Goal: Task Accomplishment & Management: Use online tool/utility

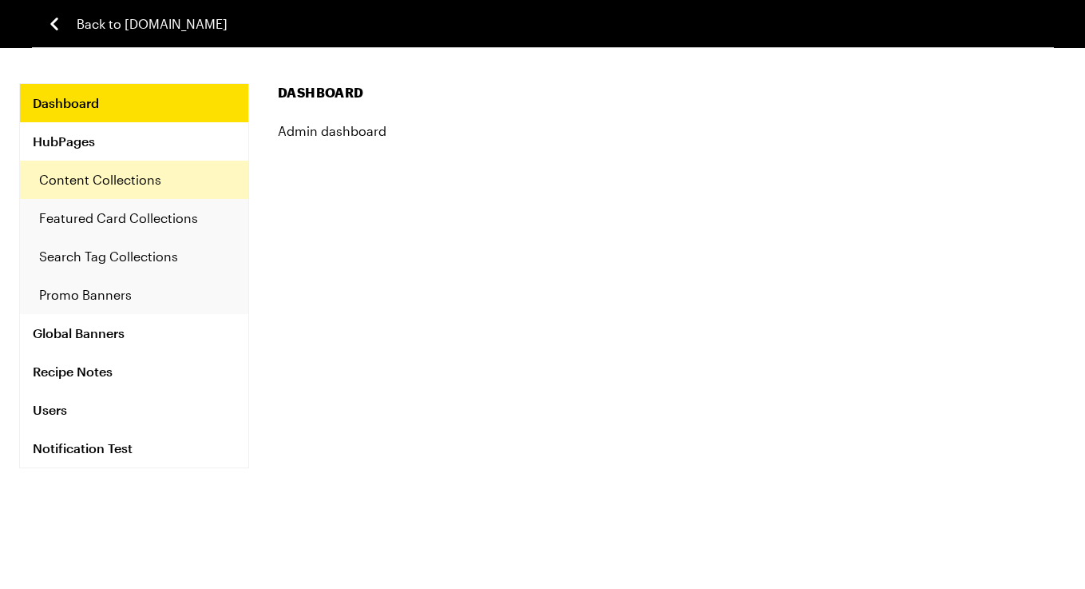
click at [93, 166] on link "Content Collections" at bounding box center [134, 180] width 228 height 38
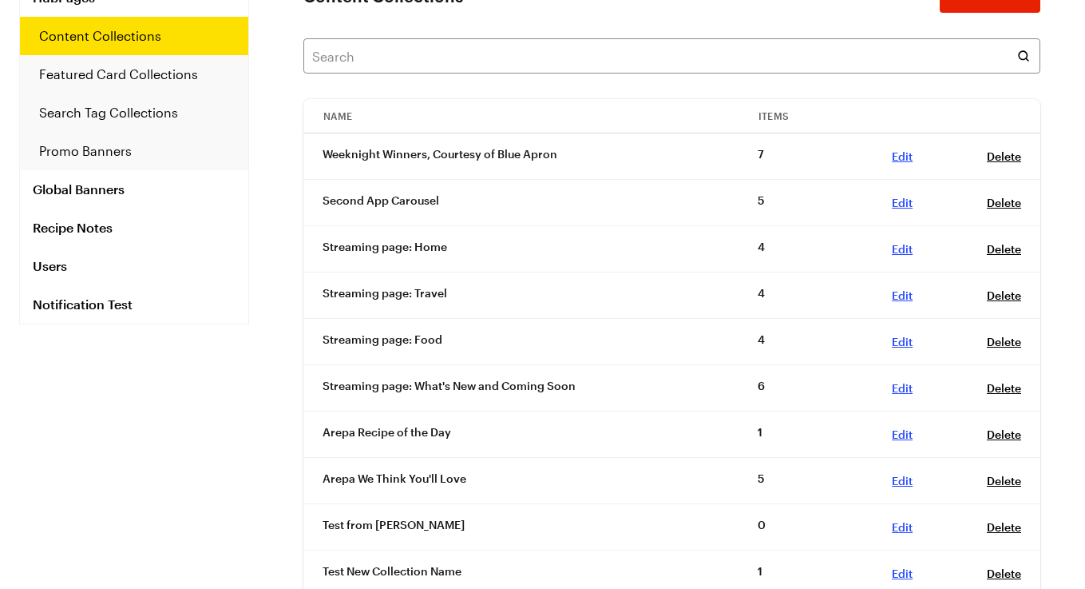
scroll to position [167, 0]
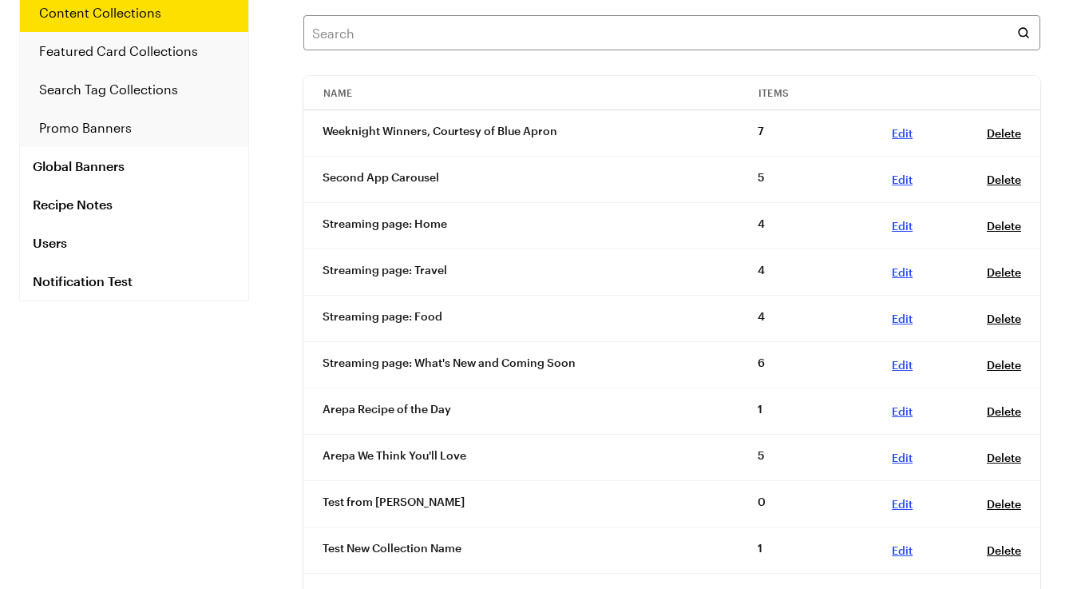
click at [902, 407] on link "Edit , 7c36e32a-5256-497a-a884-30e41b2ac5d8" at bounding box center [902, 411] width 21 height 14
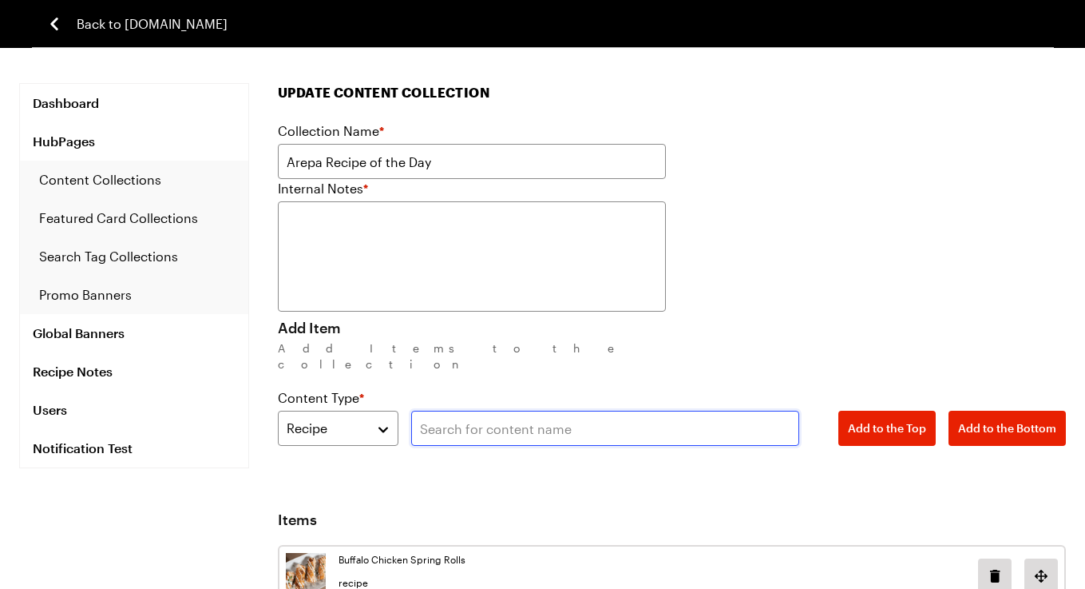
click at [465, 414] on input "text" at bounding box center [605, 427] width 388 height 35
paste input "Pot o’ Mussels"
type input "Pot o’ Mussels"
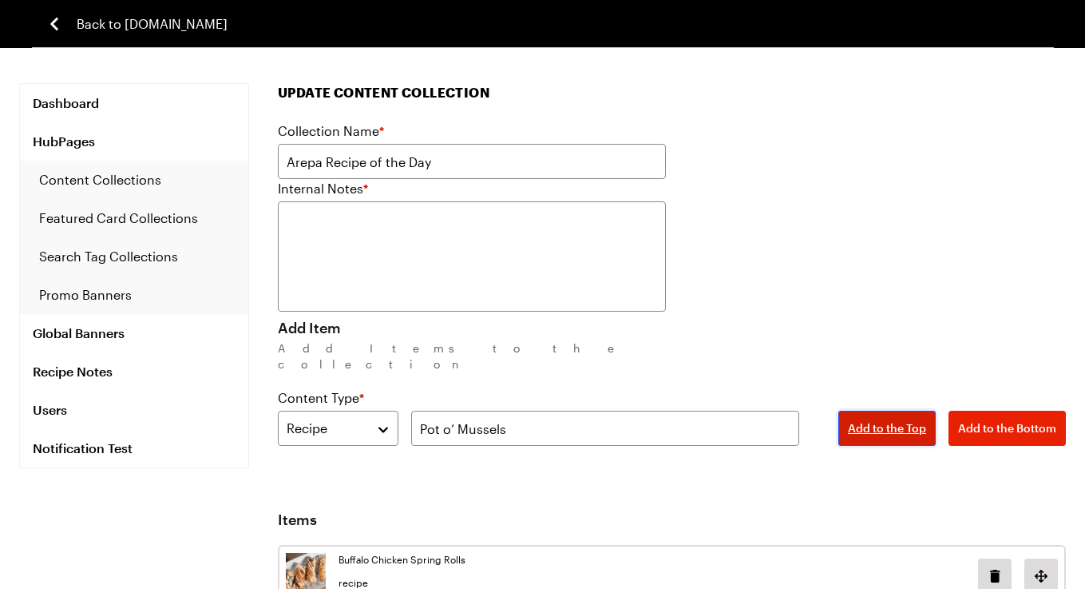
click at [884, 410] on button "Add to the Top" at bounding box center [887, 427] width 97 height 35
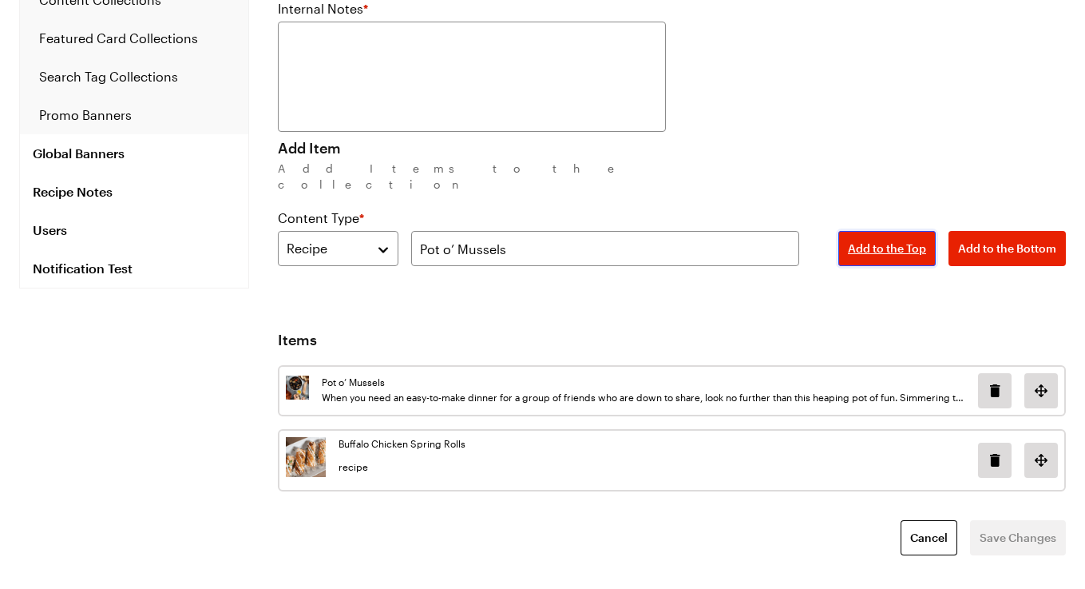
scroll to position [181, 0]
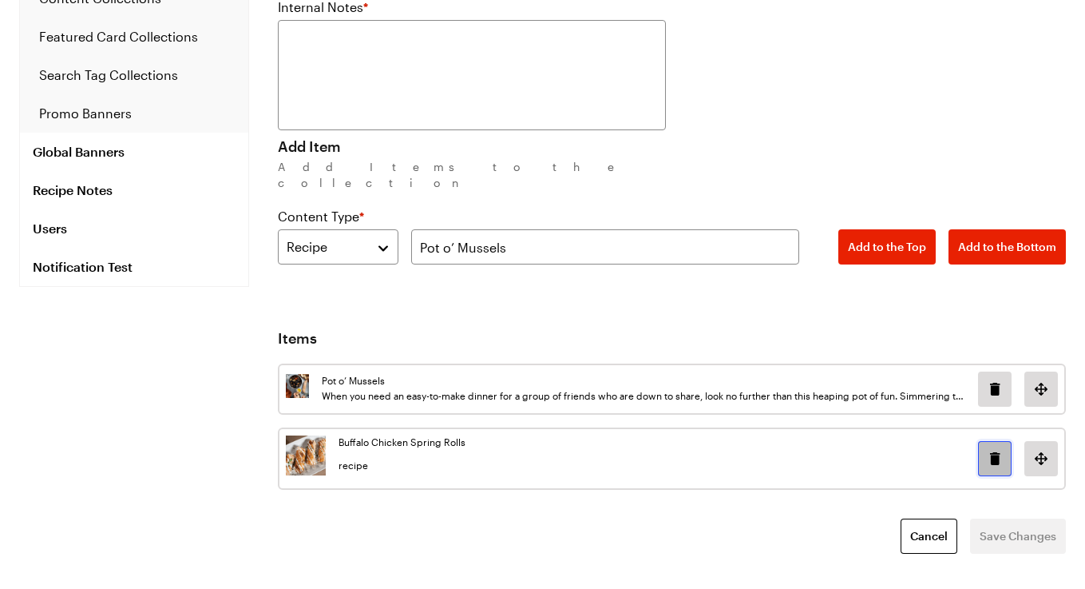
click at [994, 449] on icon "Delete image in position 1" at bounding box center [995, 458] width 19 height 19
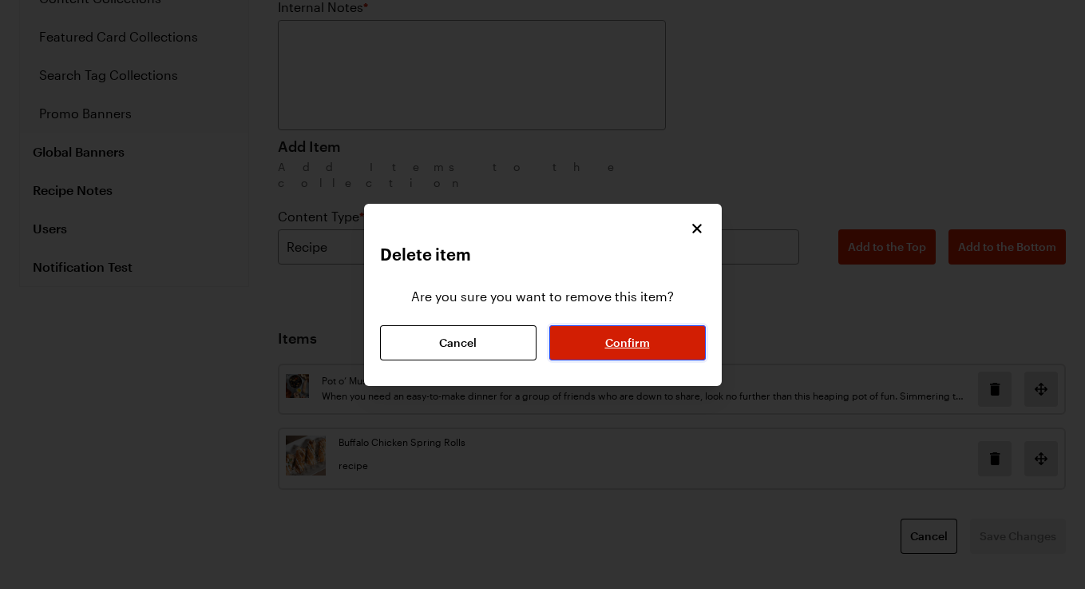
click at [632, 331] on button "Confirm" at bounding box center [627, 342] width 157 height 35
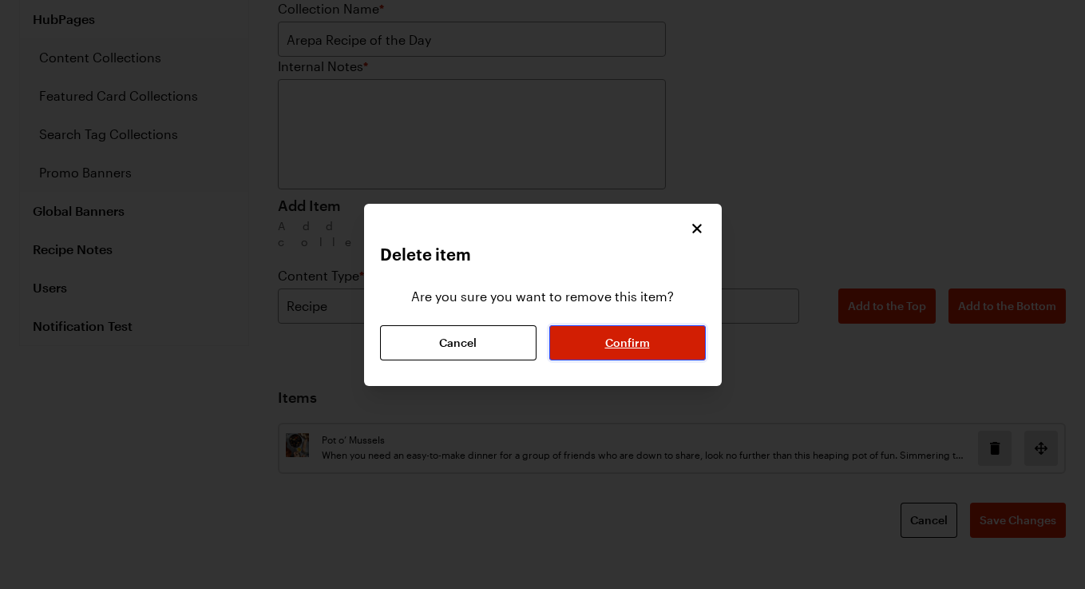
scroll to position [106, 0]
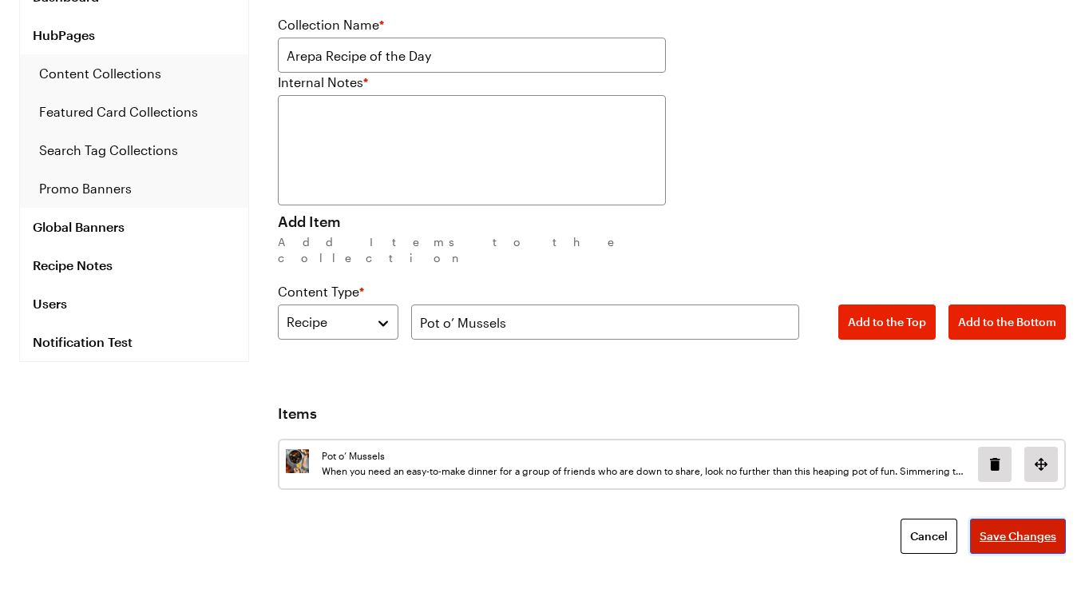
click at [1021, 528] on span "Save Changes" at bounding box center [1018, 536] width 77 height 16
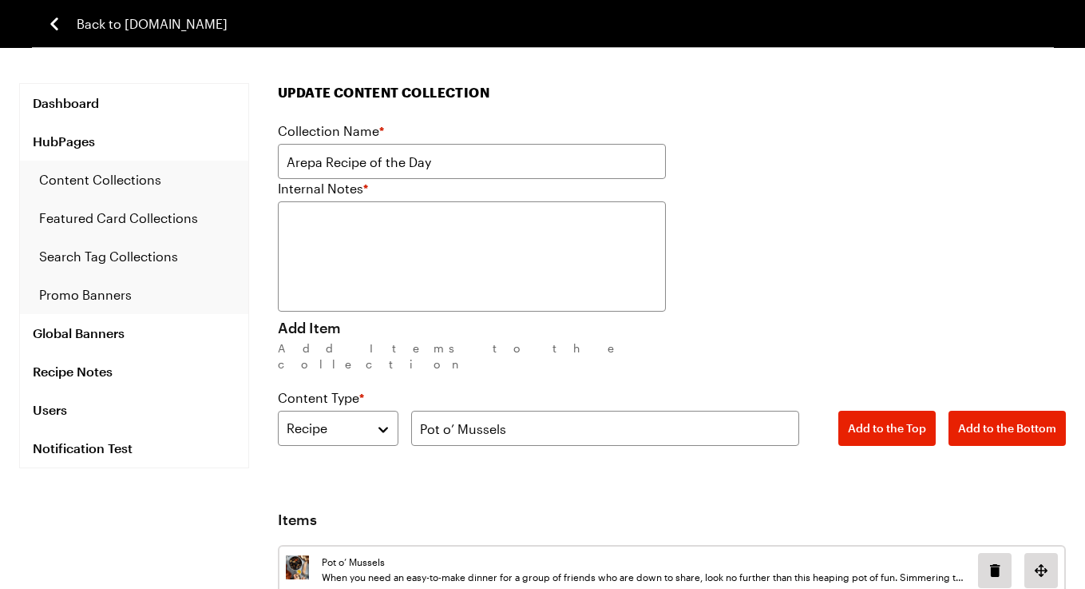
click at [165, 26] on span "Back to [DOMAIN_NAME]" at bounding box center [152, 23] width 151 height 19
